Goal: Download file/media

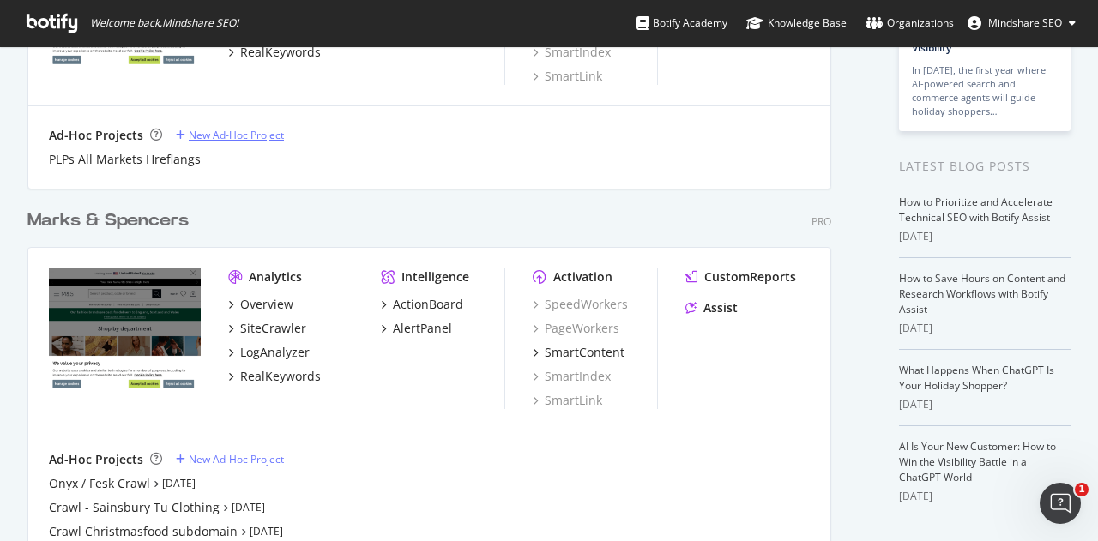
scroll to position [245, 0]
click at [132, 219] on div "Marks & Spencers" at bounding box center [107, 220] width 161 height 25
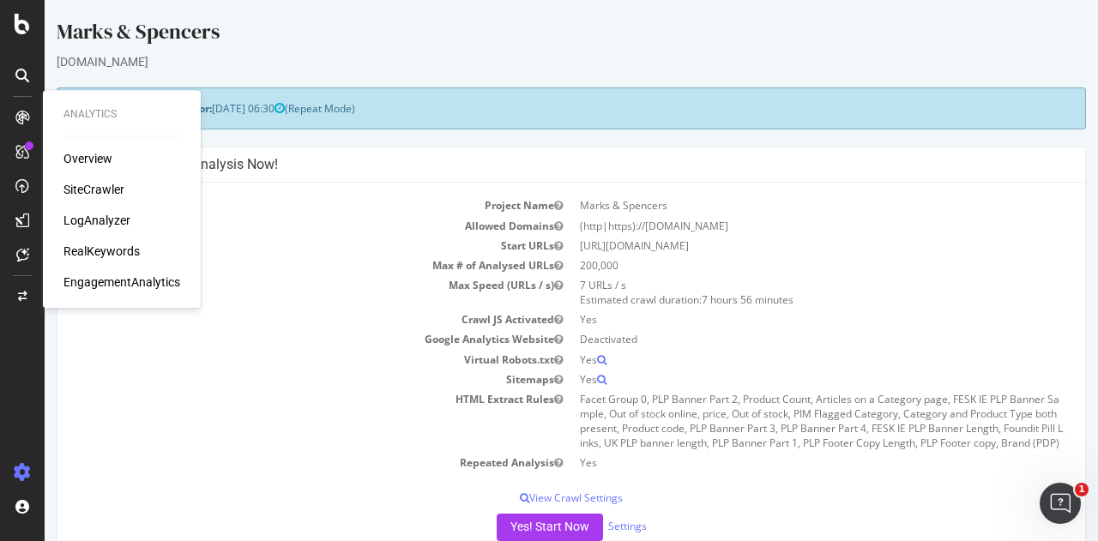
click at [93, 196] on div "SiteCrawler" at bounding box center [93, 189] width 61 height 17
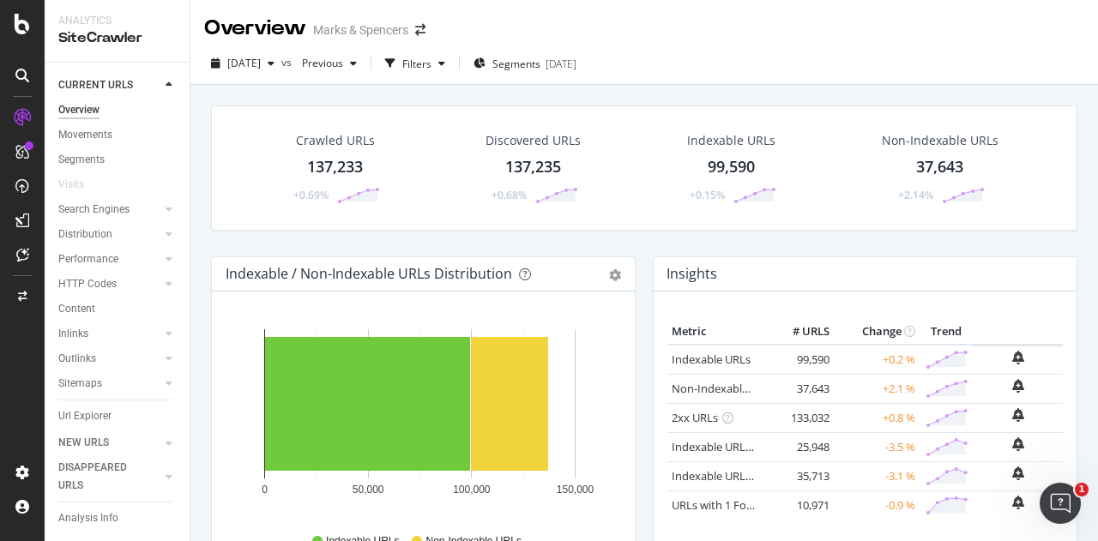
click at [348, 168] on div "137,233" at bounding box center [335, 167] width 56 height 22
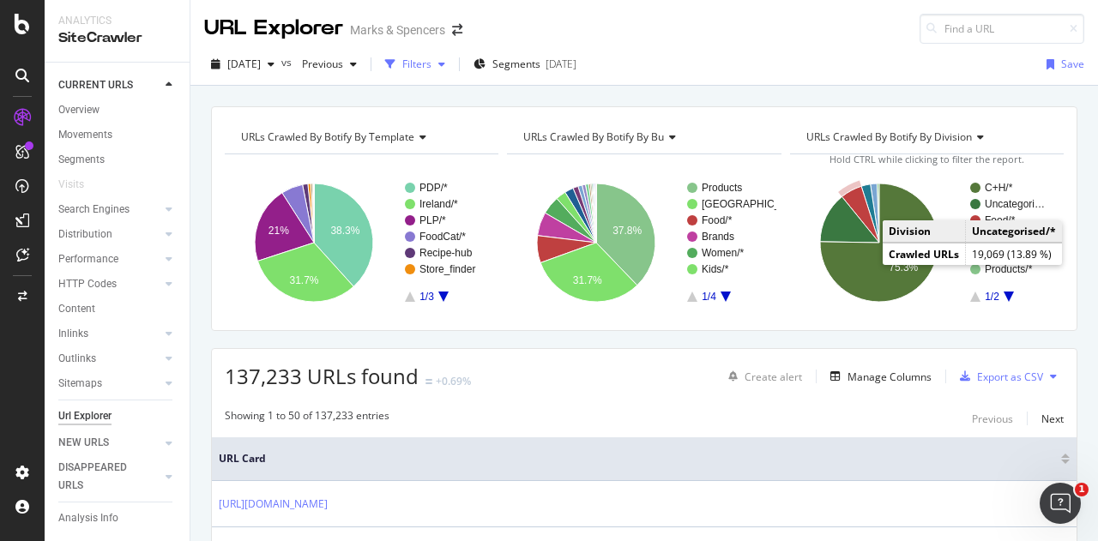
click at [452, 63] on div "button" at bounding box center [441, 64] width 21 height 10
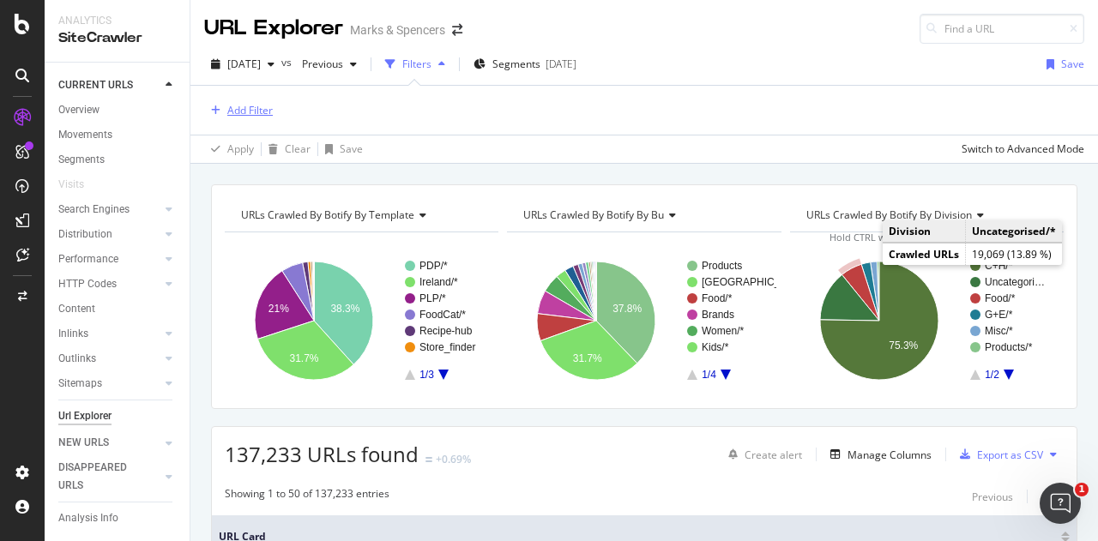
click at [235, 106] on div "Add Filter" at bounding box center [249, 110] width 45 height 15
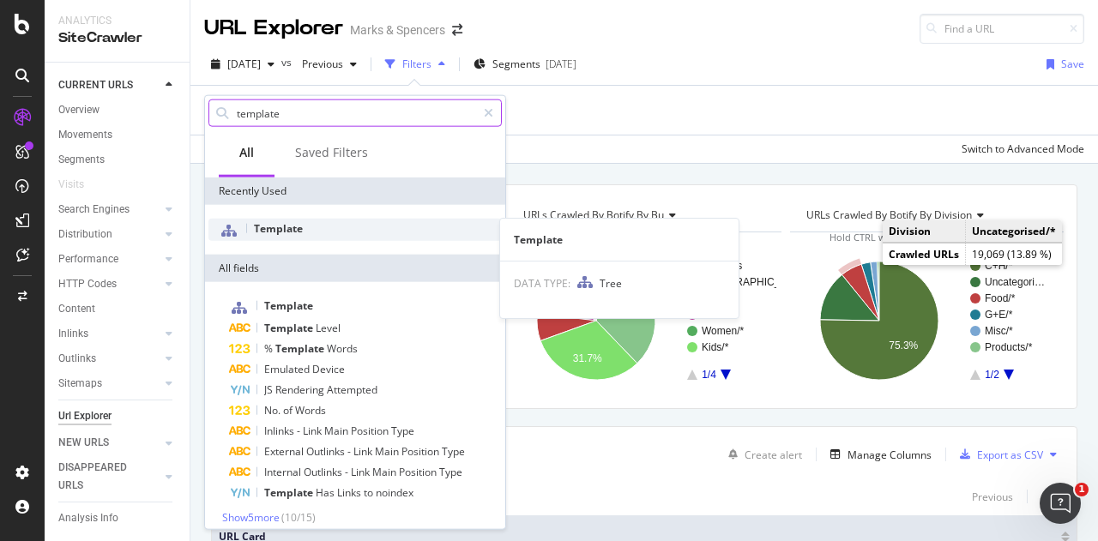
type input "template"
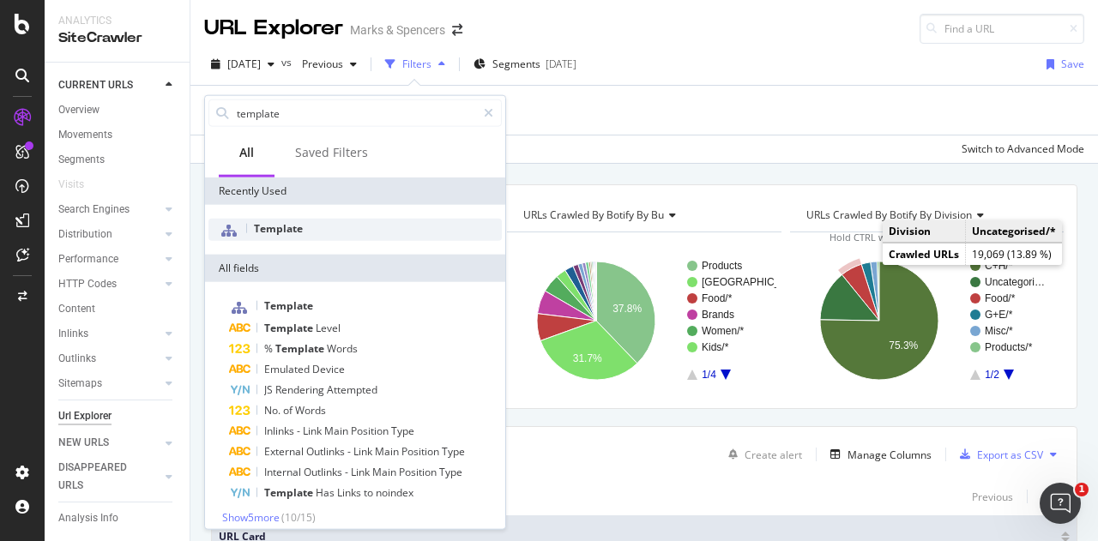
click at [338, 224] on div "Template" at bounding box center [354, 230] width 293 height 22
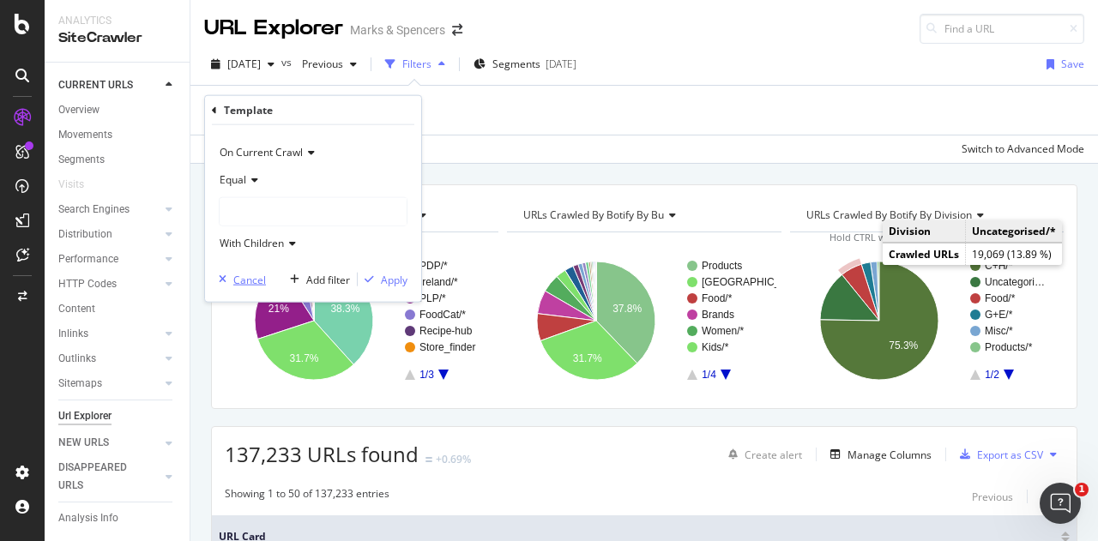
click at [238, 275] on div "Cancel" at bounding box center [249, 279] width 33 height 15
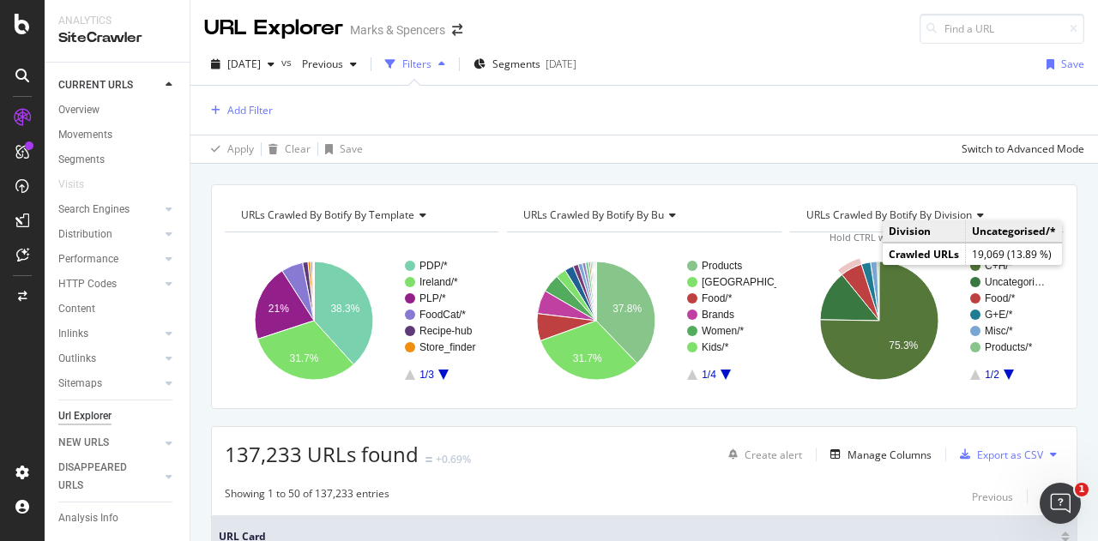
click at [655, 170] on div "URLs Crawled By Botify By template Chart (by Value) Table Expand Export as CSV …" at bounding box center [643, 184] width 907 height 41
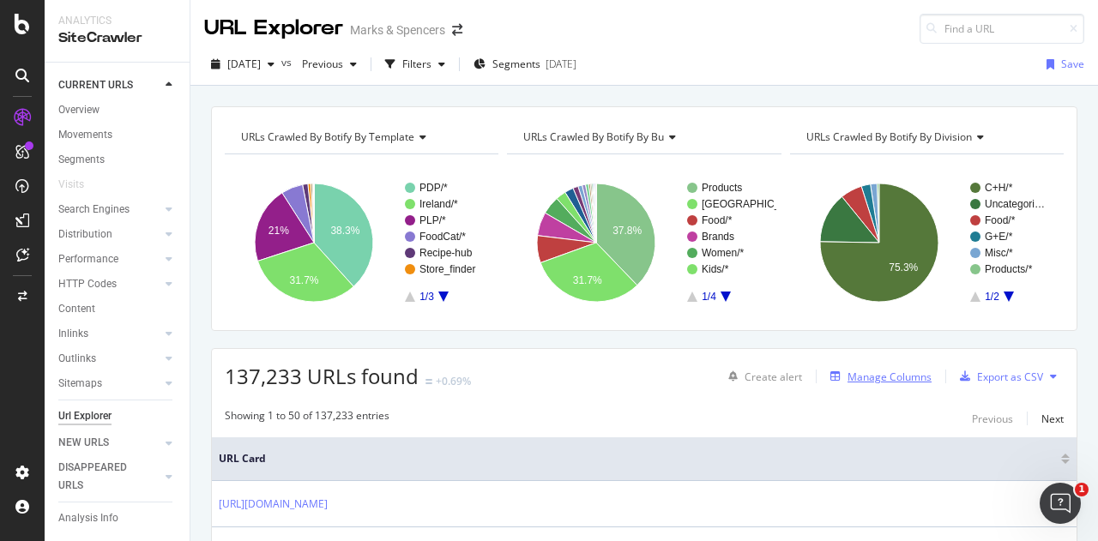
click at [858, 371] on div "Manage Columns" at bounding box center [889, 377] width 84 height 15
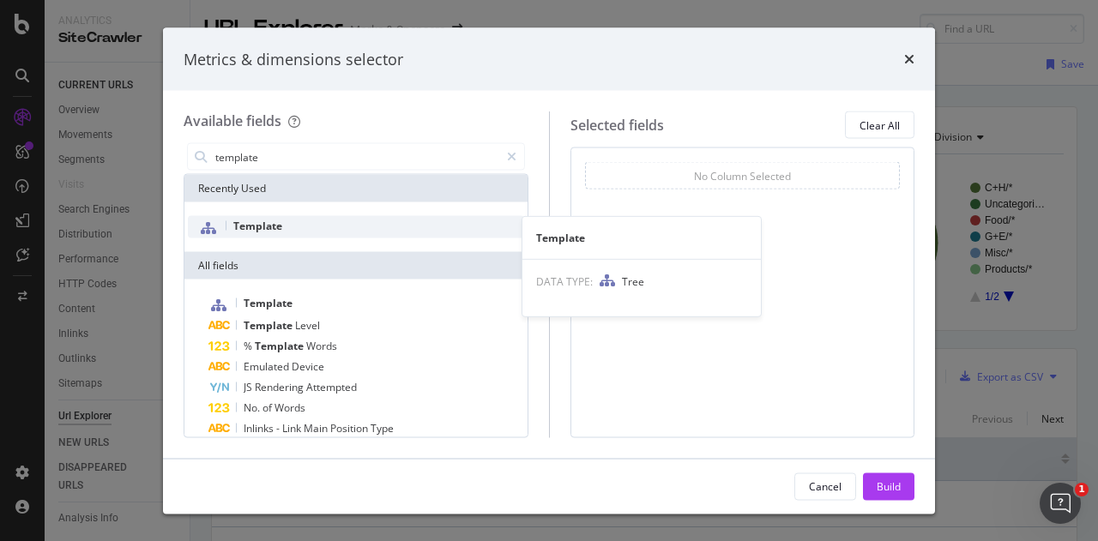
type input "template"
click at [332, 229] on div "Template" at bounding box center [356, 227] width 336 height 22
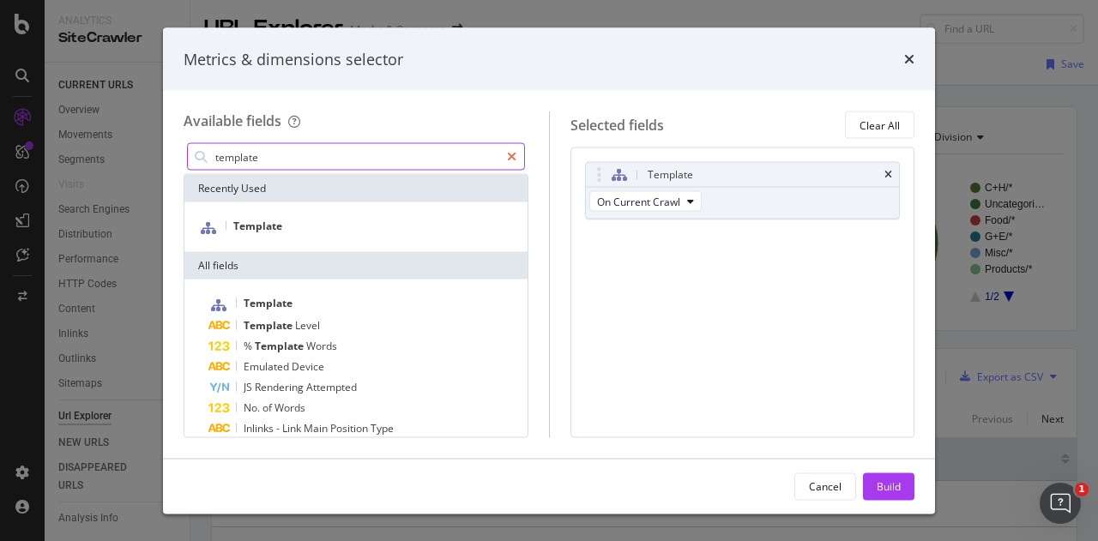
click at [509, 154] on icon "modal" at bounding box center [511, 157] width 9 height 12
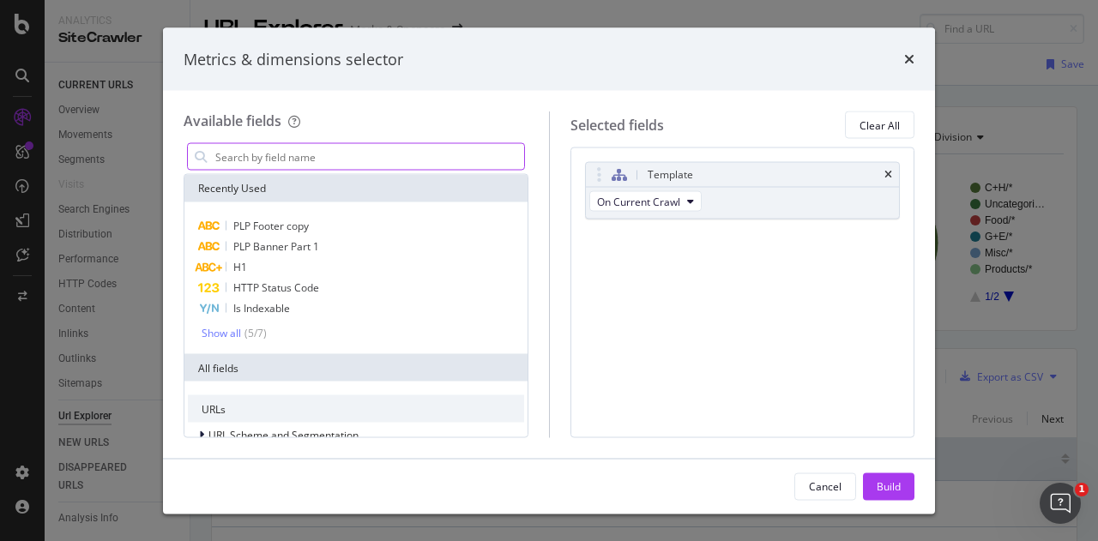
click at [408, 157] on input "modal" at bounding box center [369, 157] width 310 height 26
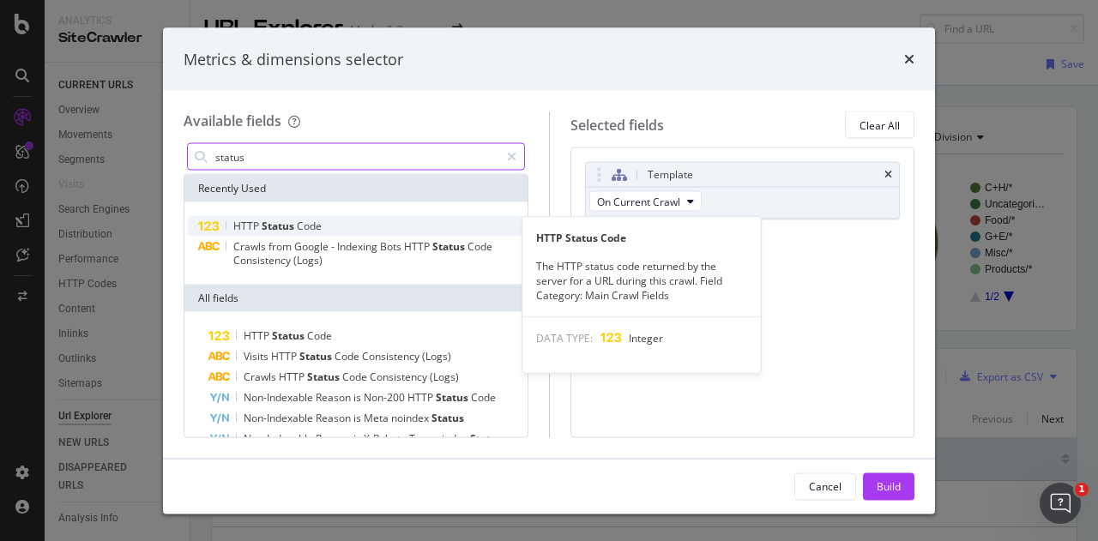
type input "status"
click at [352, 226] on div "HTTP Status Code" at bounding box center [356, 226] width 336 height 21
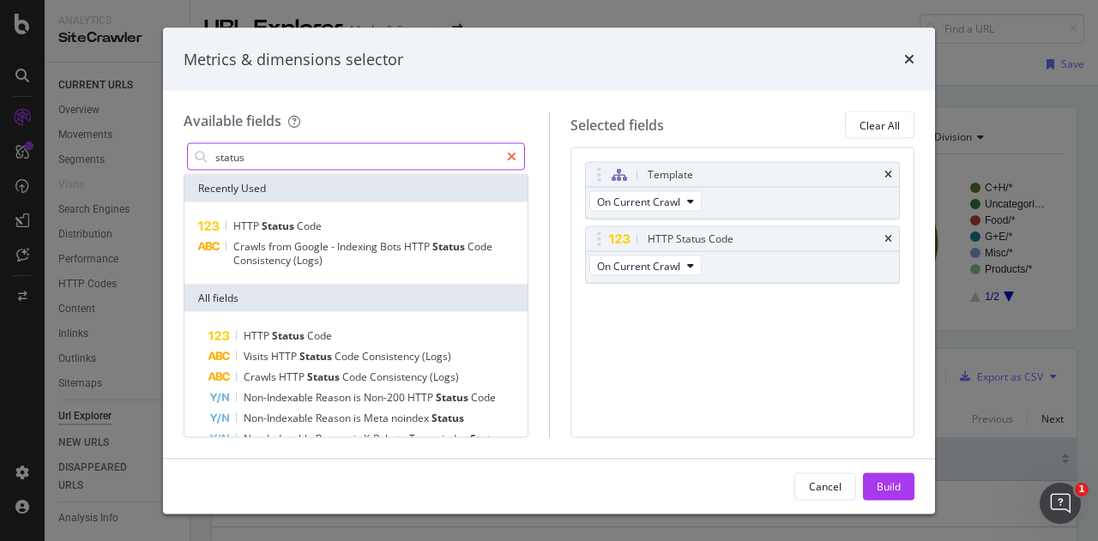
click at [509, 154] on icon "modal" at bounding box center [511, 157] width 9 height 12
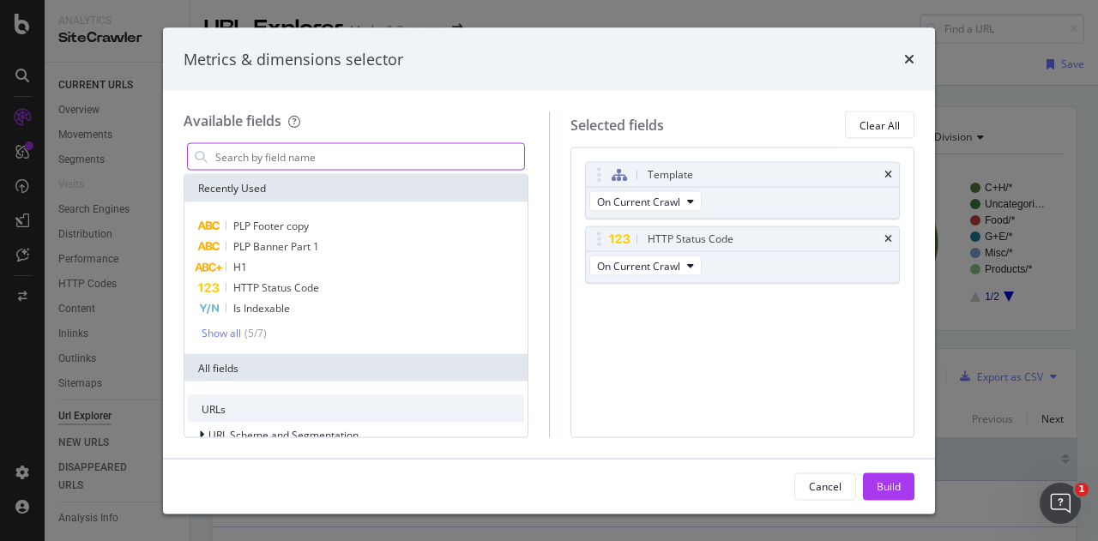
click at [413, 155] on input "modal" at bounding box center [369, 157] width 310 height 26
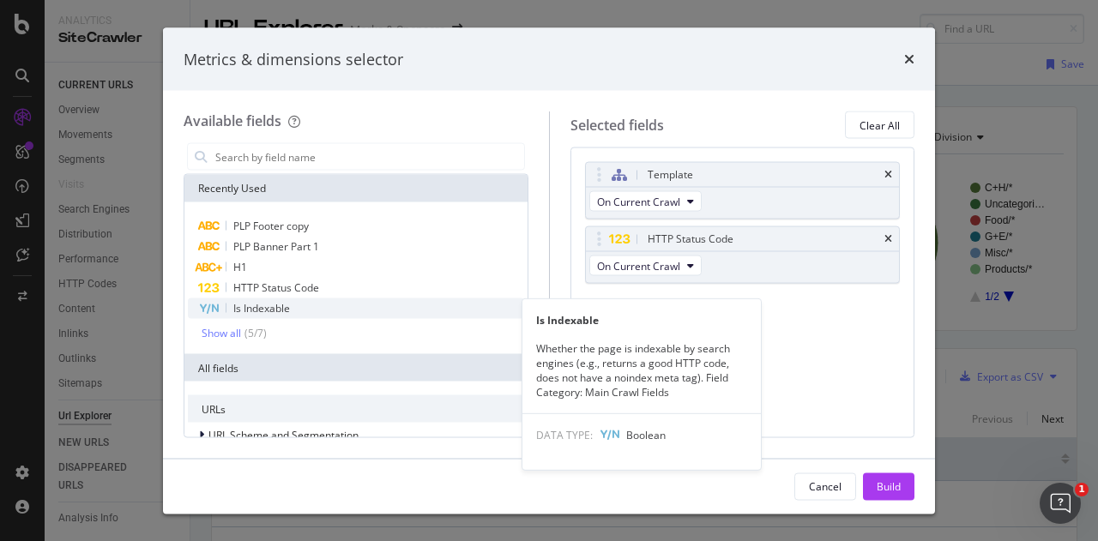
click at [263, 308] on span "Is Indexable" at bounding box center [261, 308] width 57 height 15
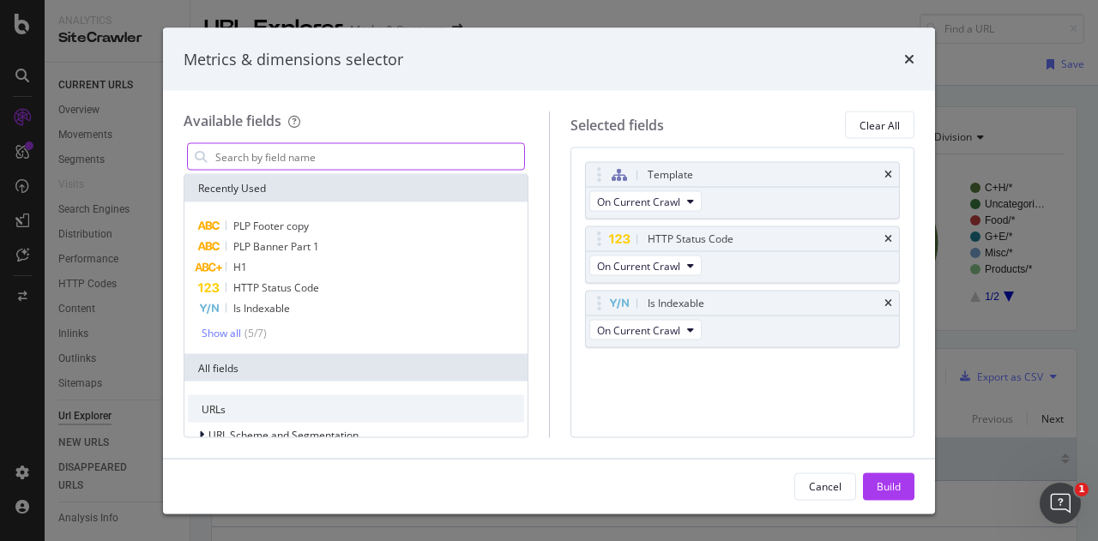
click at [297, 154] on input "modal" at bounding box center [369, 157] width 310 height 26
click at [302, 154] on input "modal" at bounding box center [369, 157] width 310 height 26
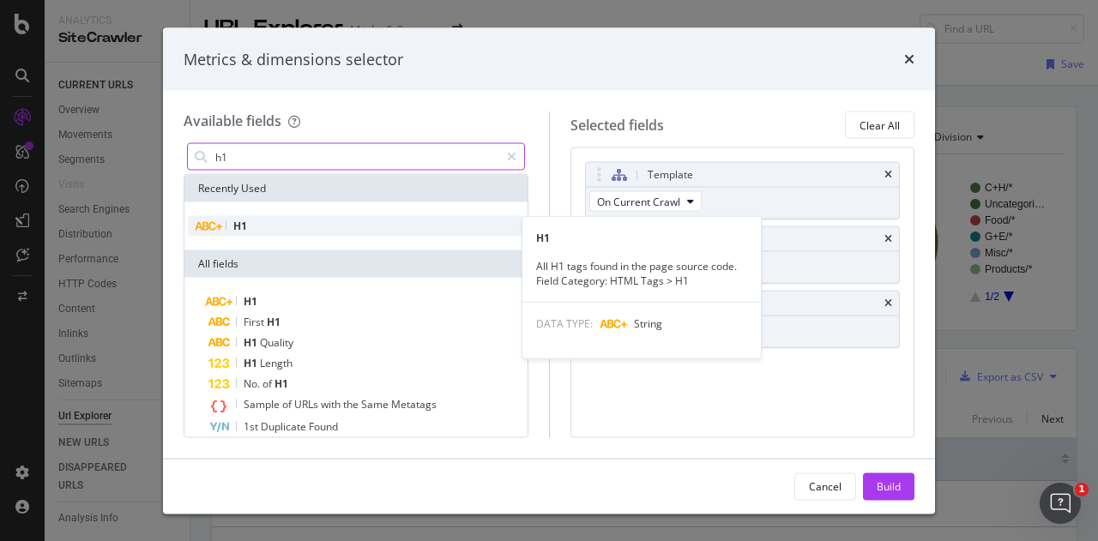
type input "h1"
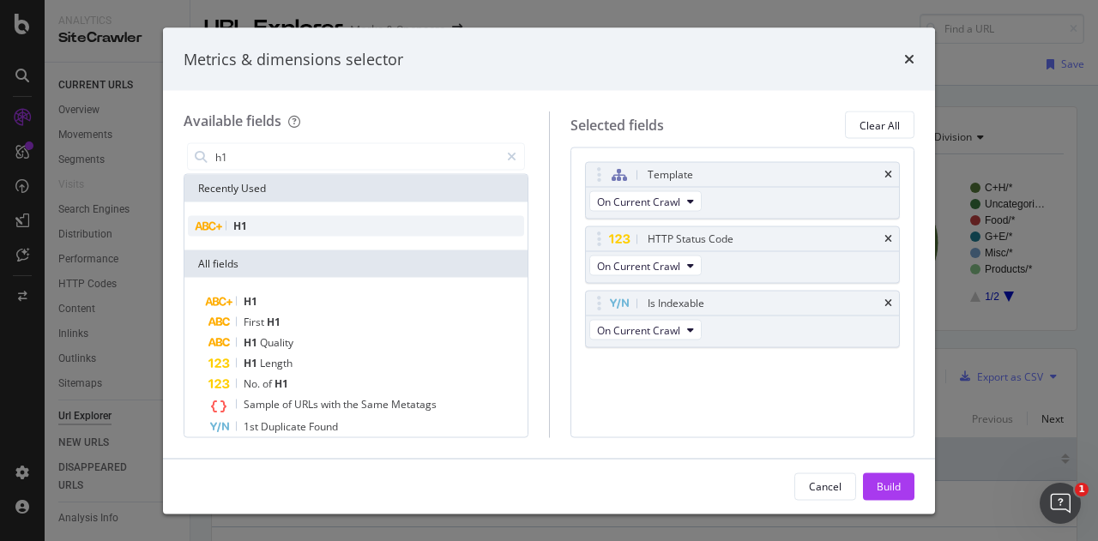
click at [247, 229] on div "H1" at bounding box center [356, 226] width 336 height 21
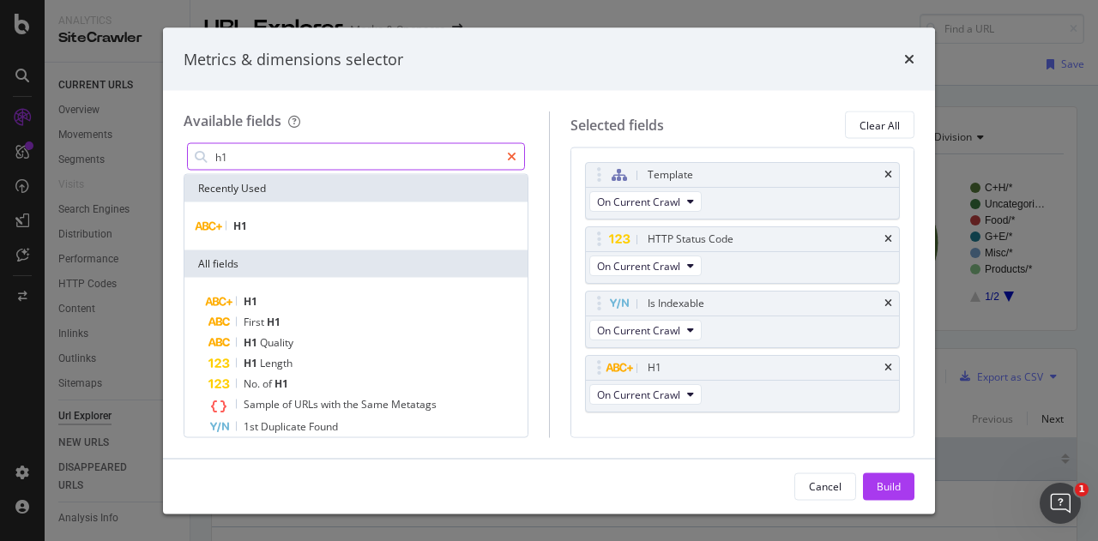
click at [515, 152] on icon "modal" at bounding box center [511, 157] width 9 height 12
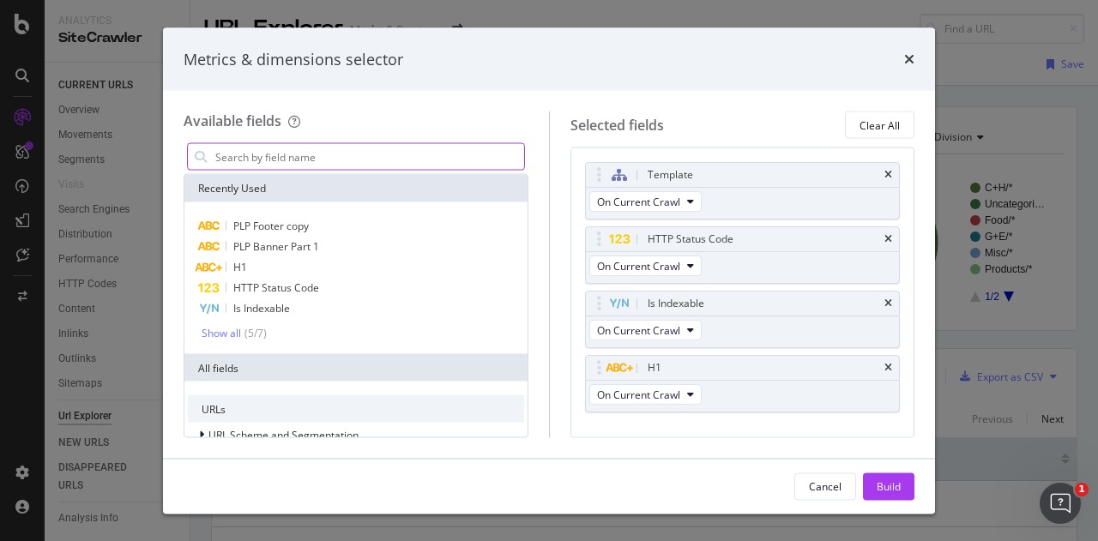
click at [354, 154] on input "modal" at bounding box center [369, 157] width 310 height 26
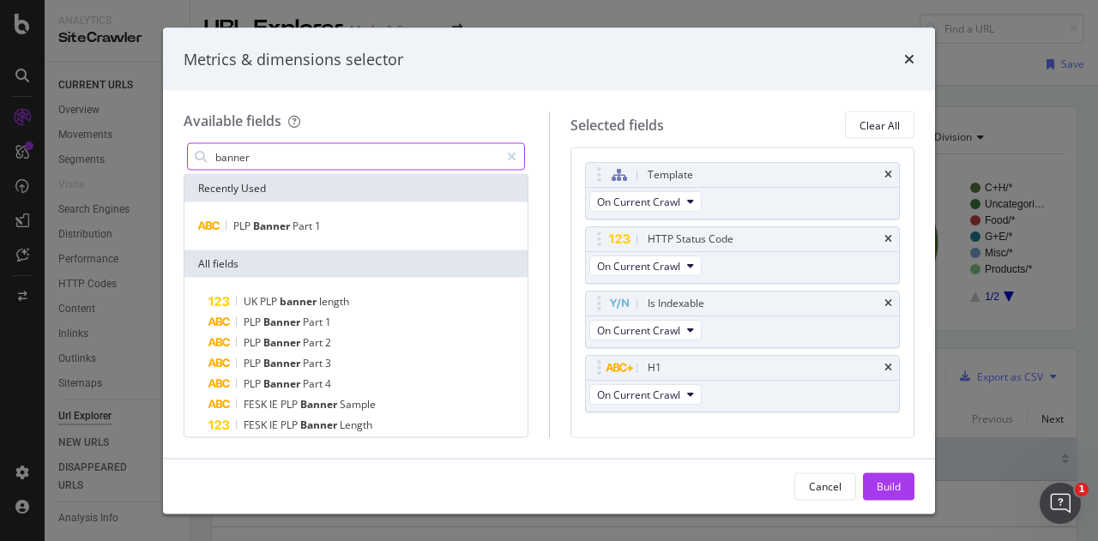
type input "banner"
click at [508, 160] on icon "modal" at bounding box center [511, 157] width 9 height 12
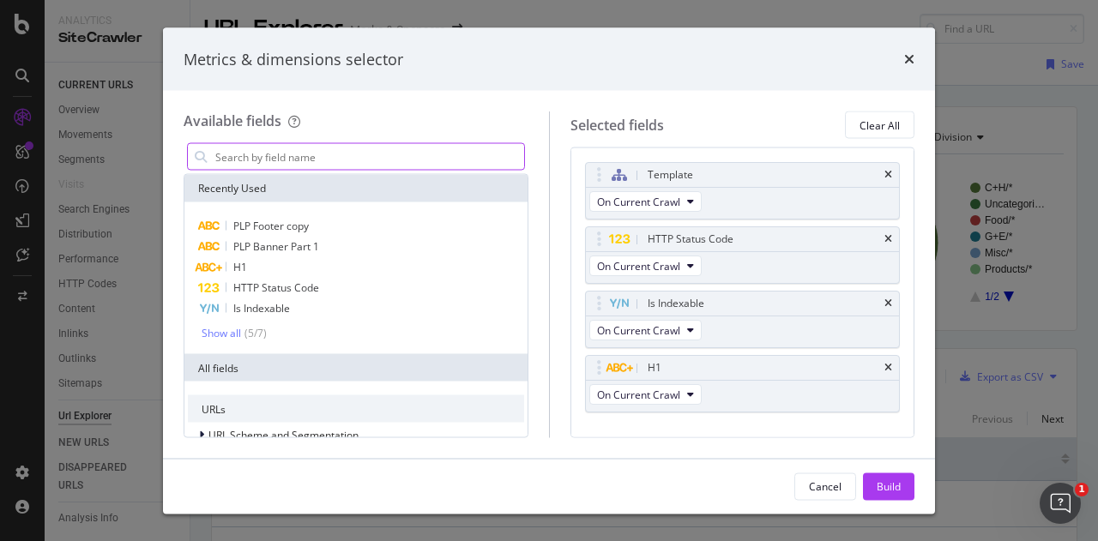
click at [410, 148] on input "modal" at bounding box center [369, 157] width 310 height 26
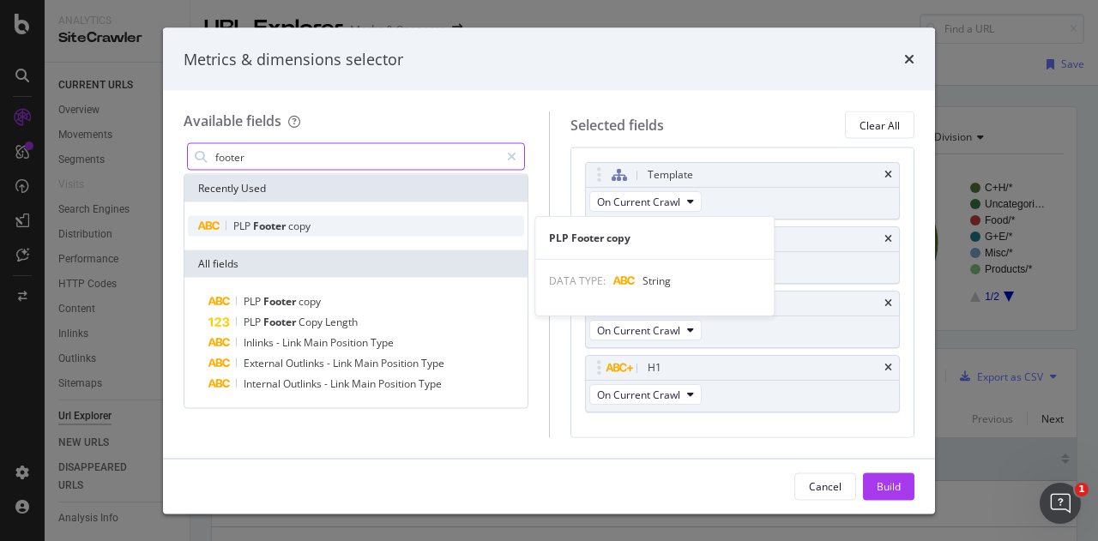
type input "footer"
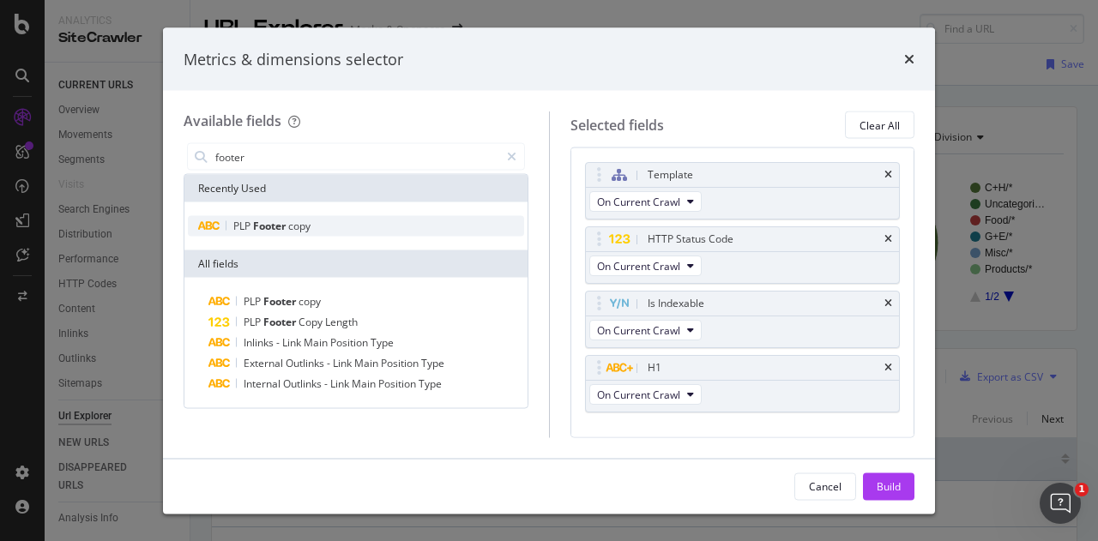
click at [316, 221] on div "PLP Footer copy" at bounding box center [356, 226] width 336 height 21
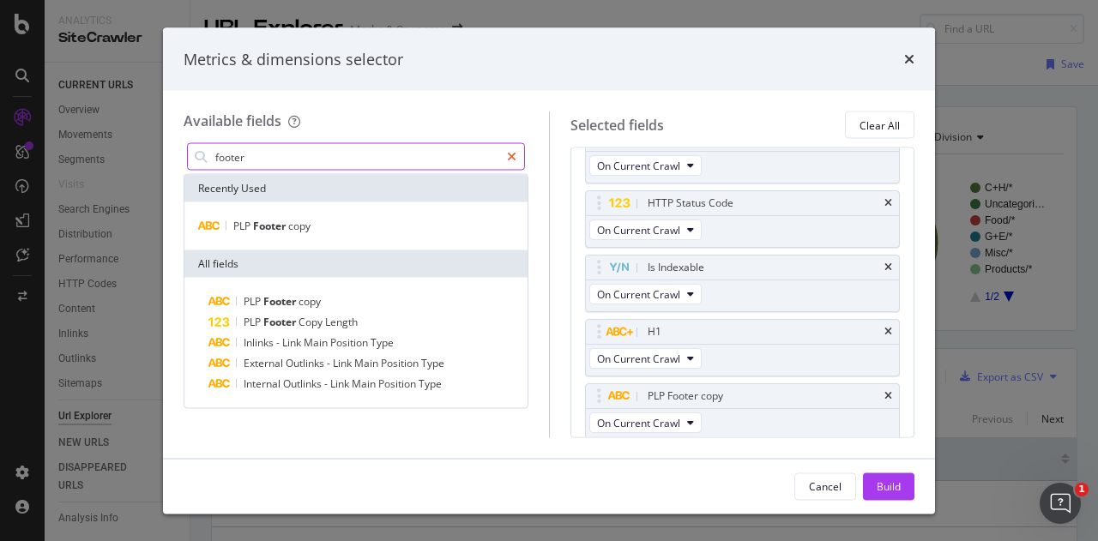
click at [512, 155] on icon "modal" at bounding box center [511, 157] width 9 height 12
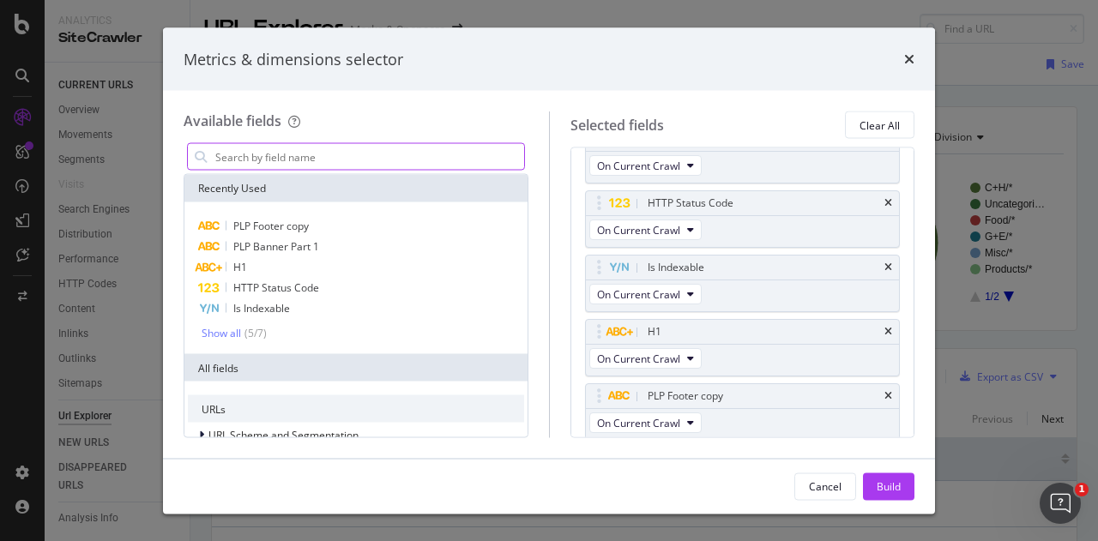
click at [407, 155] on input "modal" at bounding box center [369, 157] width 310 height 26
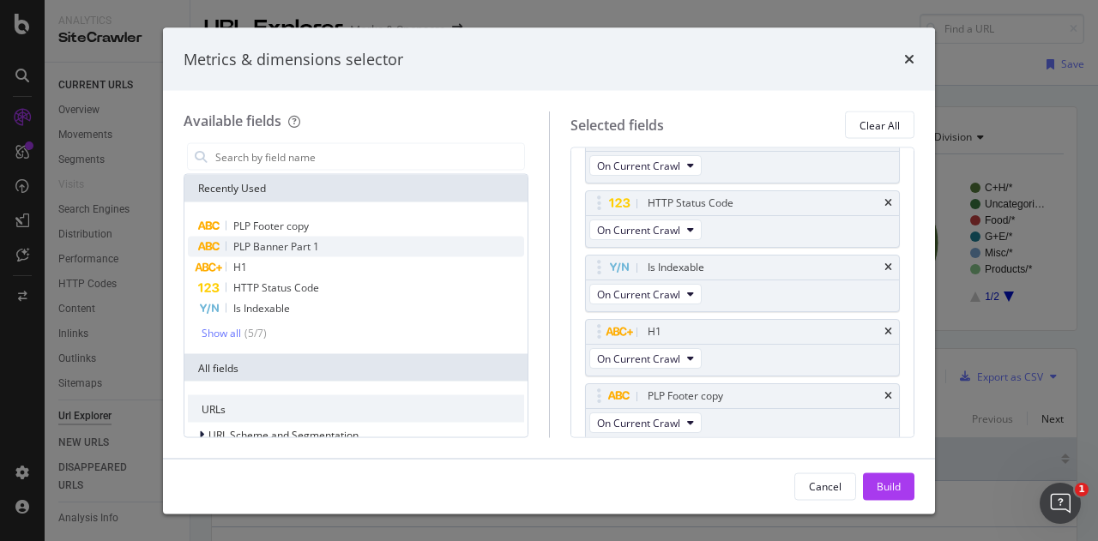
click at [288, 244] on span "PLP Banner Part 1" at bounding box center [276, 246] width 86 height 15
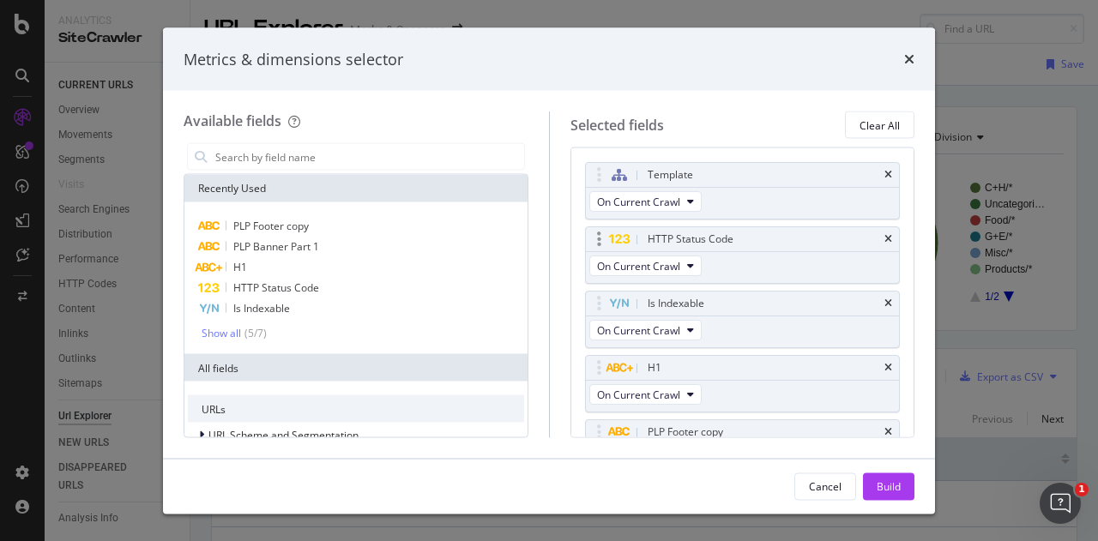
scroll to position [157, 0]
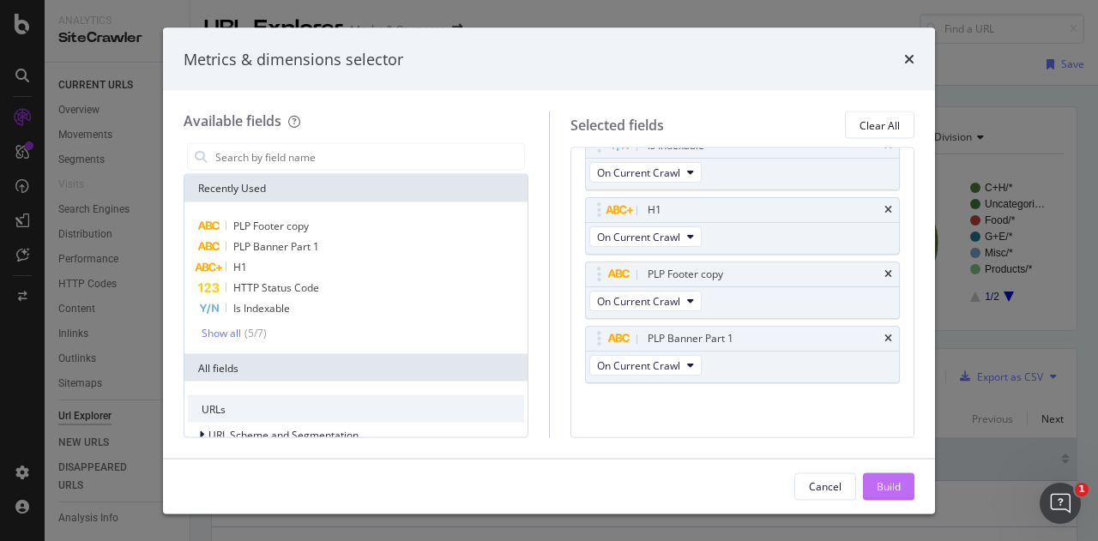
click at [894, 487] on div "Build" at bounding box center [889, 486] width 24 height 15
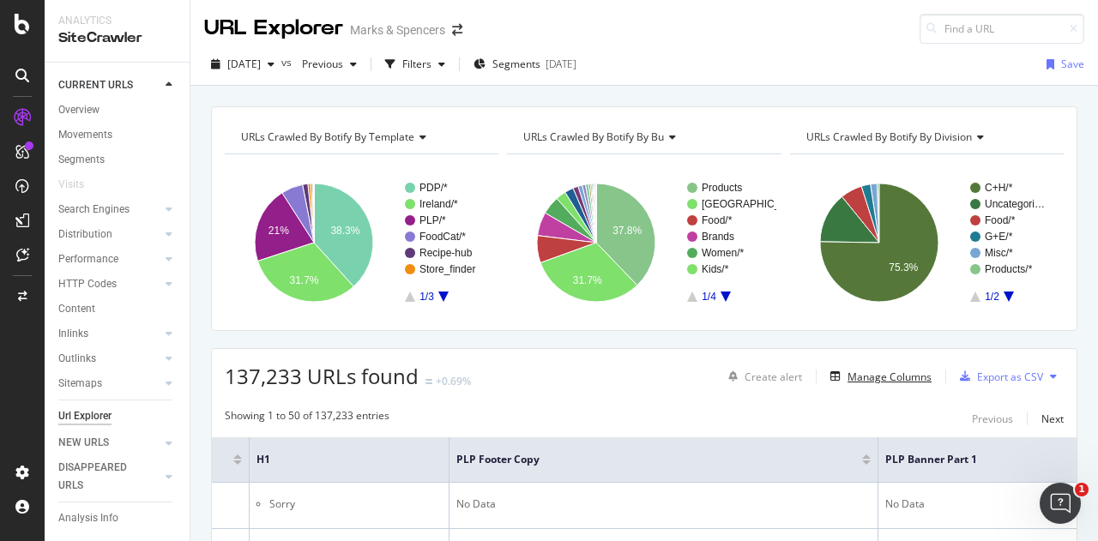
scroll to position [0, 1007]
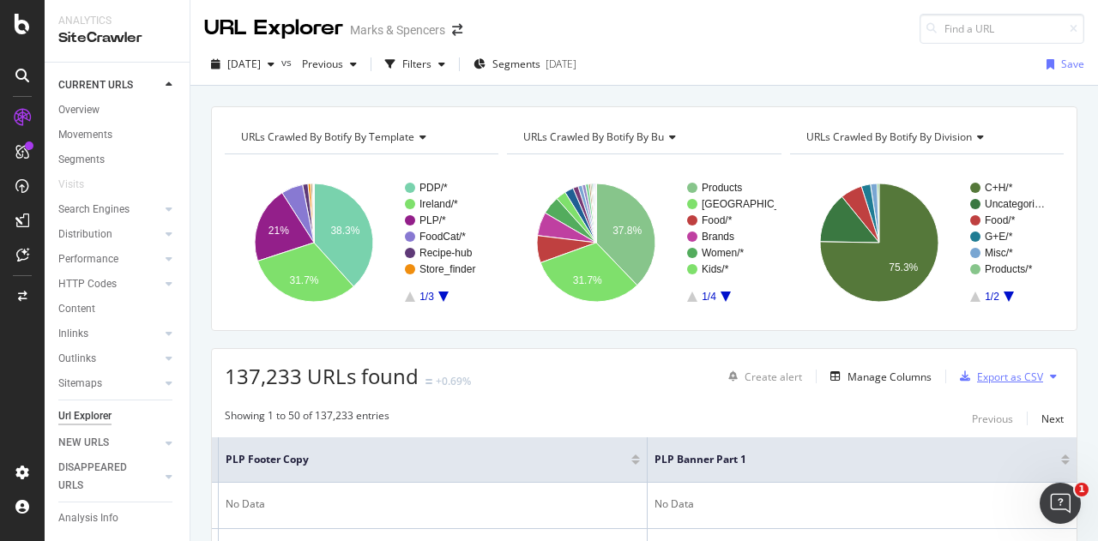
click at [1026, 377] on div "Export as CSV" at bounding box center [1010, 377] width 66 height 15
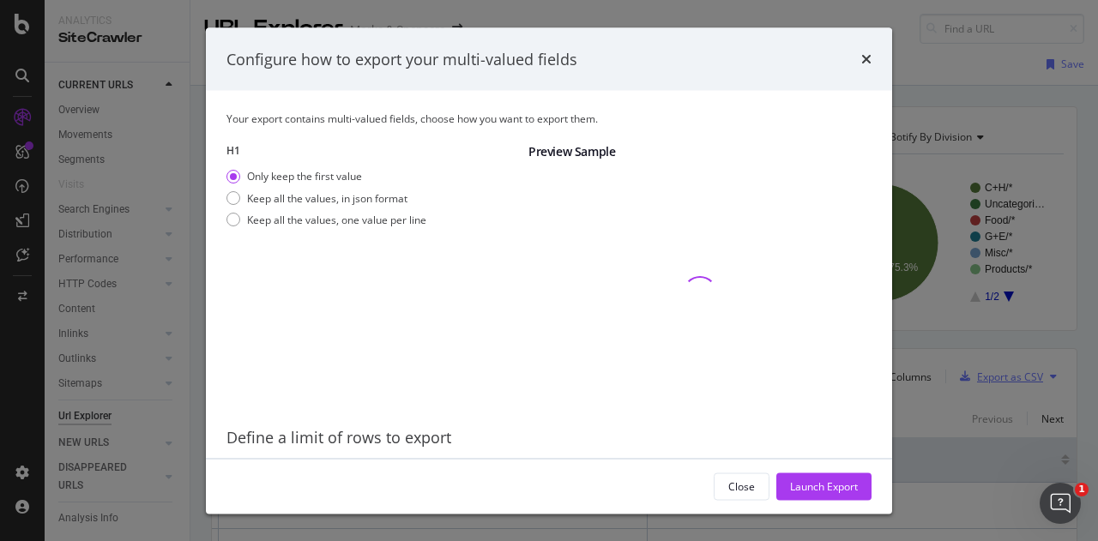
scroll to position [55, 0]
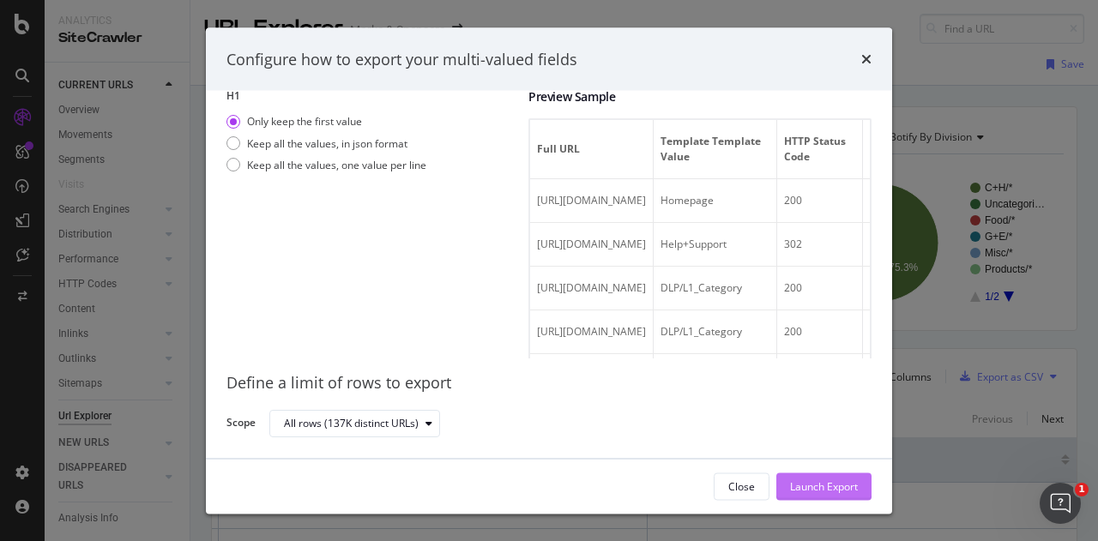
click at [810, 479] on div "Launch Export" at bounding box center [824, 486] width 68 height 15
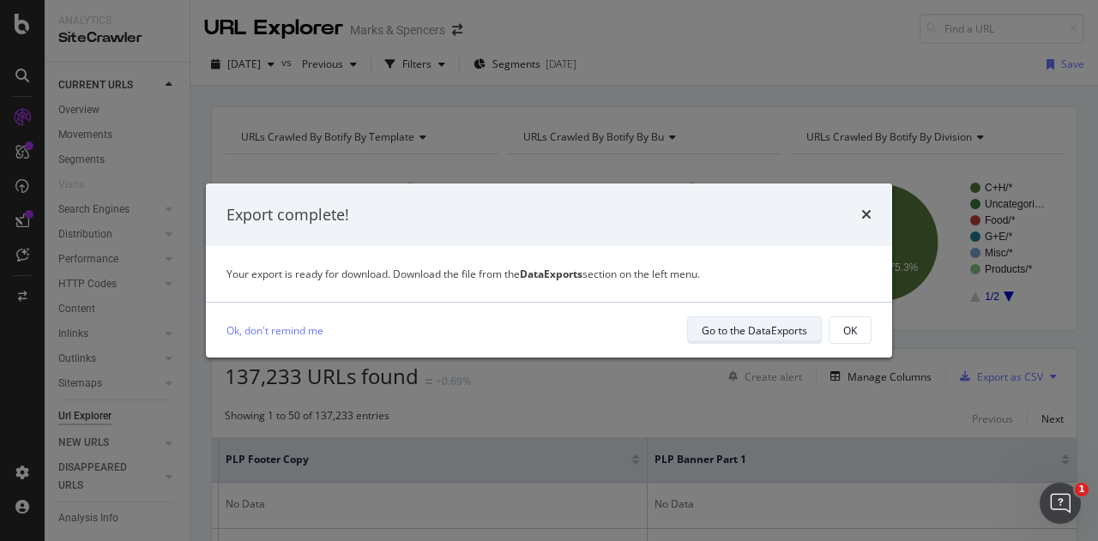
click at [725, 335] on div "Go to the DataExports" at bounding box center [754, 330] width 105 height 15
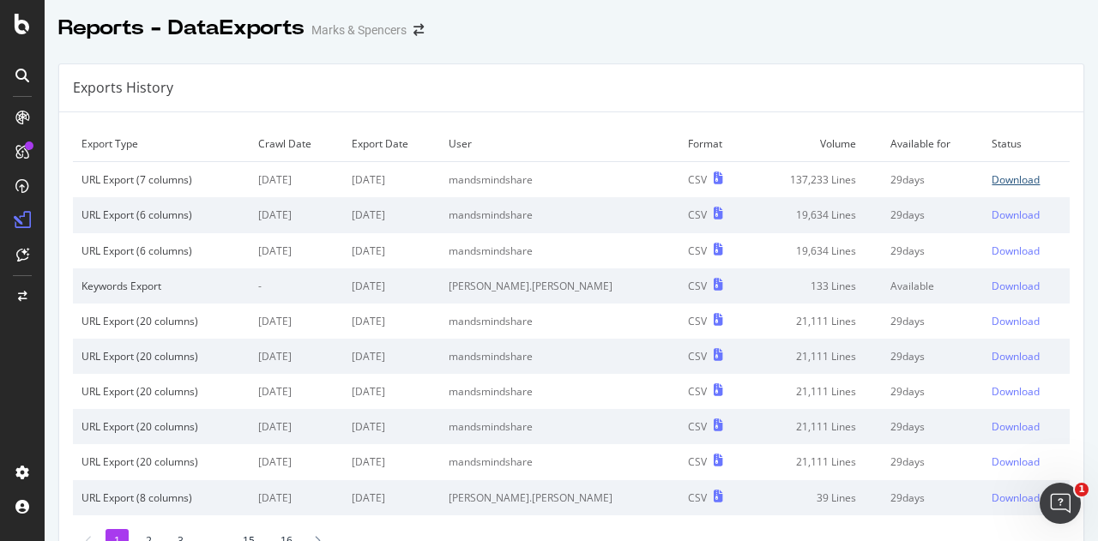
click at [991, 180] on div "Download" at bounding box center [1015, 179] width 48 height 15
